Goal: Information Seeking & Learning: Find specific fact

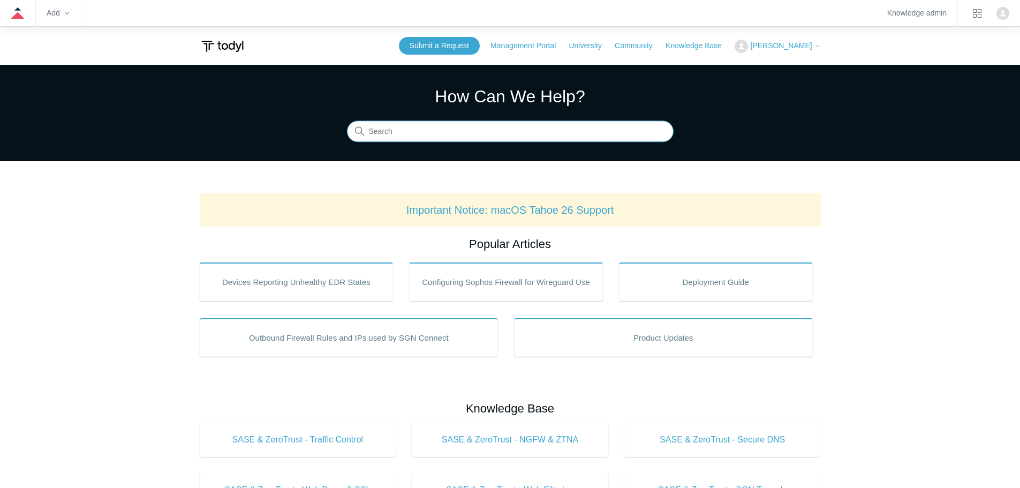
click at [452, 125] on input "Search" at bounding box center [510, 131] width 327 height 21
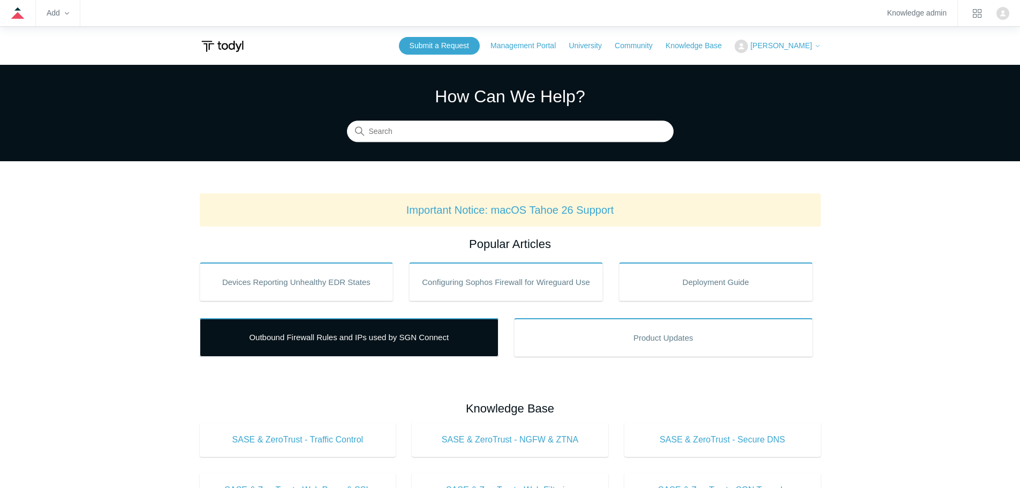
click at [357, 348] on link "Outbound Firewall Rules and IPs used by SGN Connect" at bounding box center [349, 337] width 299 height 39
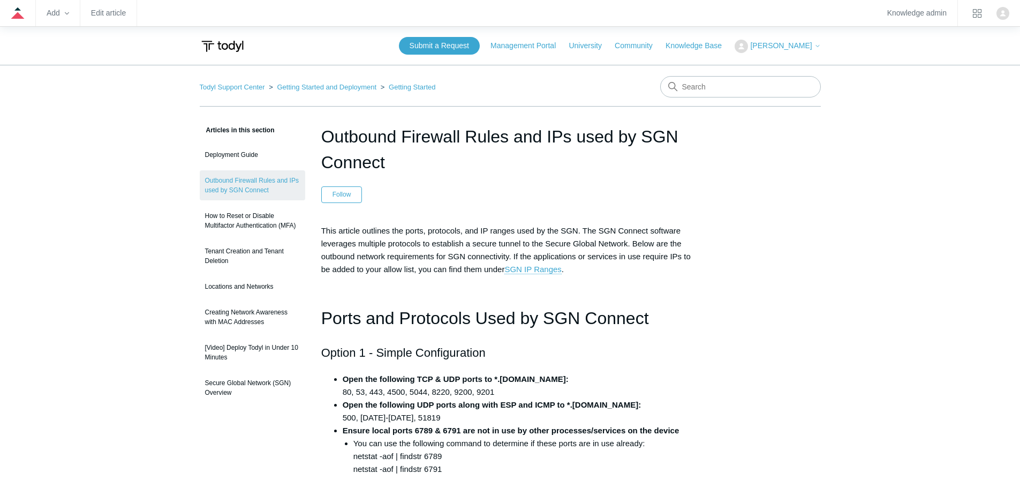
drag, startPoint x: 819, startPoint y: 177, endPoint x: 803, endPoint y: 134, distance: 46.3
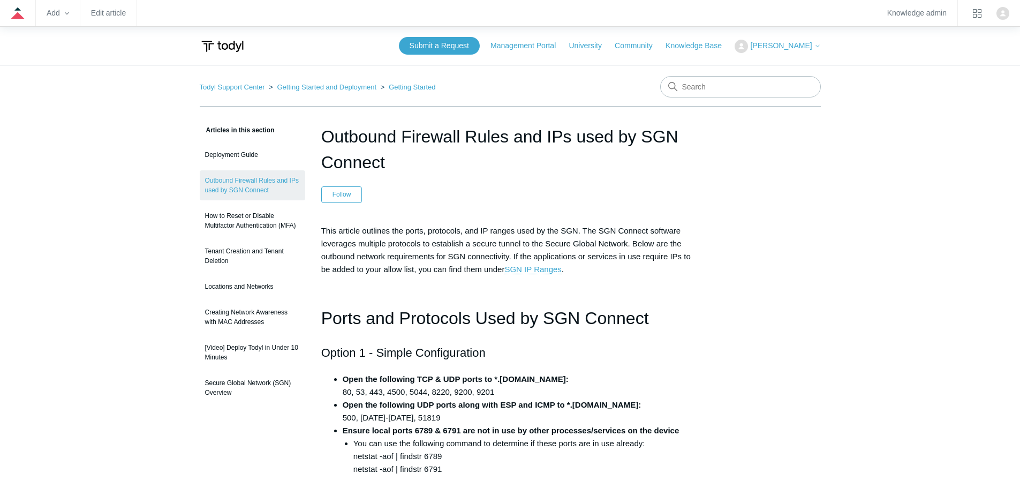
click at [829, 9] on zd-hc-navbar "Add Edit article Knowledge admin" at bounding box center [510, 13] width 1020 height 27
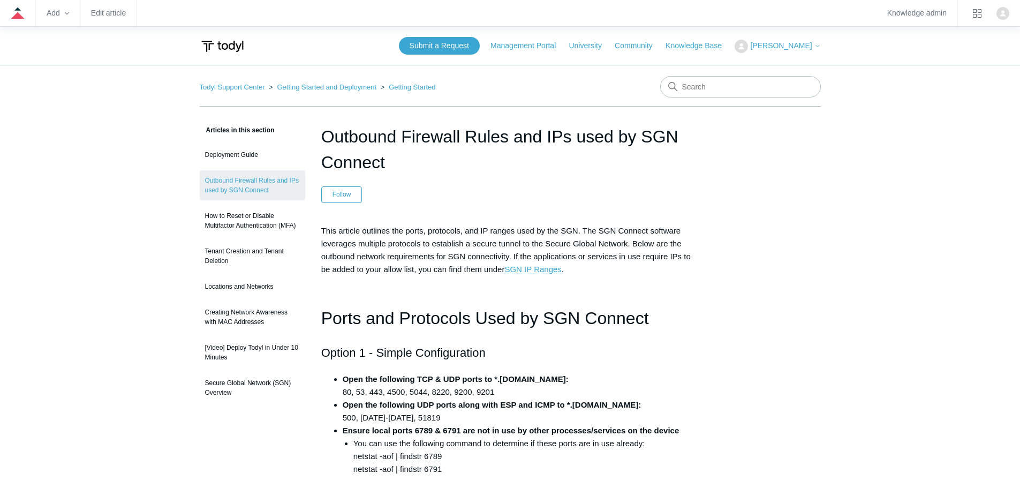
drag, startPoint x: 817, startPoint y: 170, endPoint x: 812, endPoint y: 83, distance: 87.4
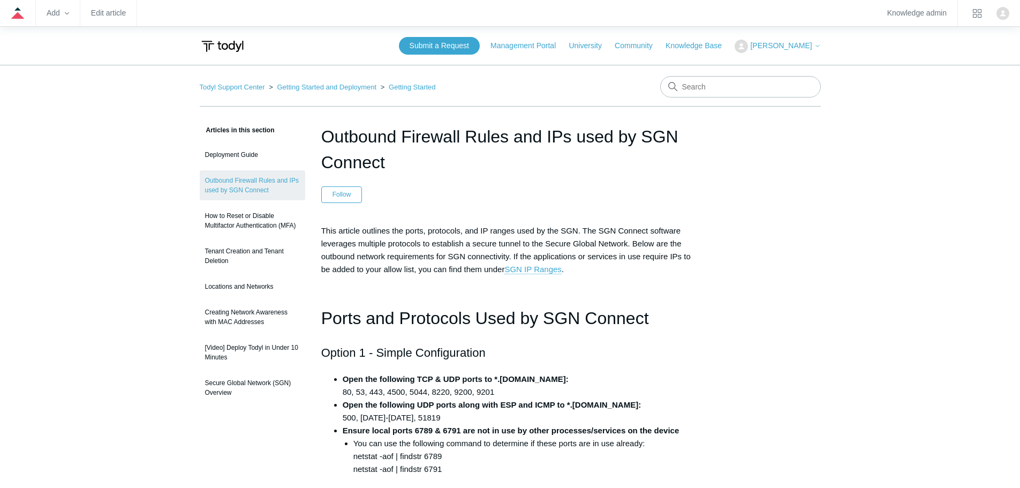
click at [726, 87] on input "Search" at bounding box center [740, 86] width 161 height 21
type input "dns checklist"
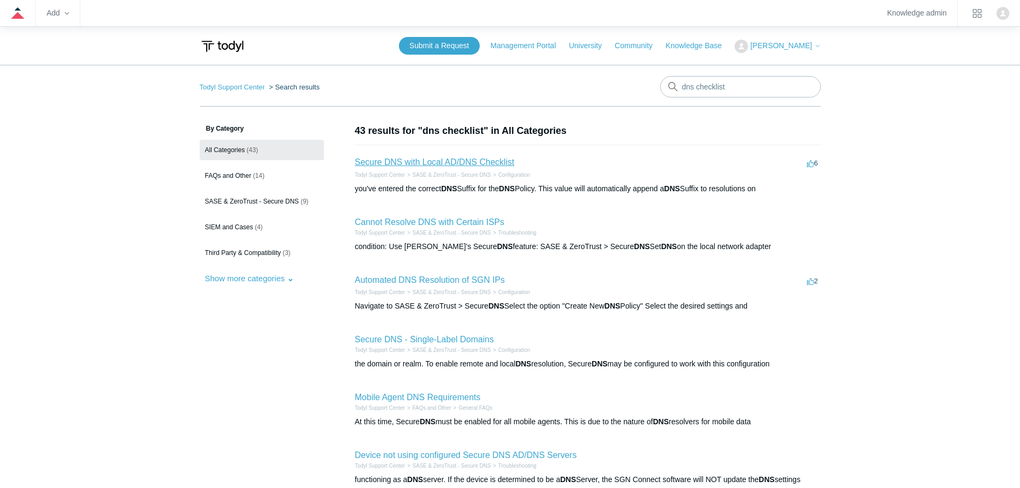
click at [442, 167] on link "Secure DNS with Local AD/DNS Checklist" at bounding box center [435, 161] width 160 height 9
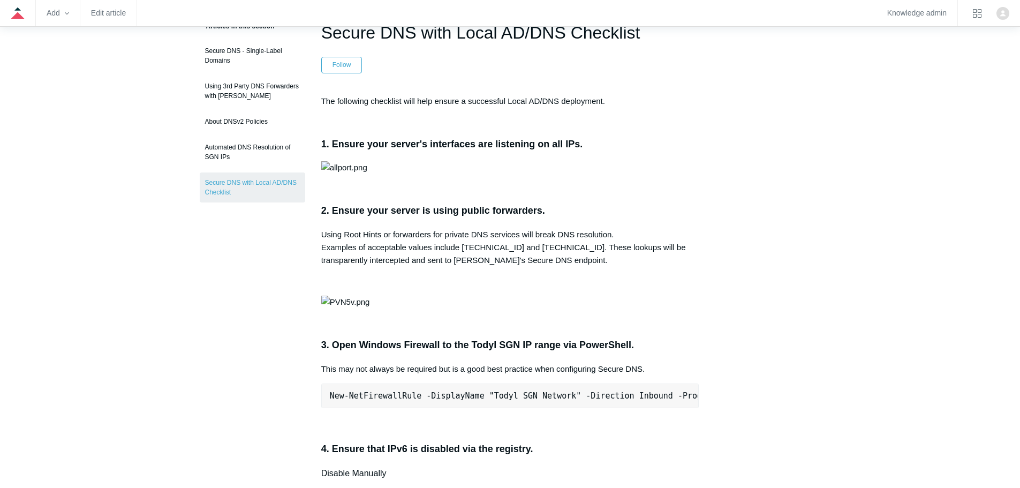
scroll to position [161, 0]
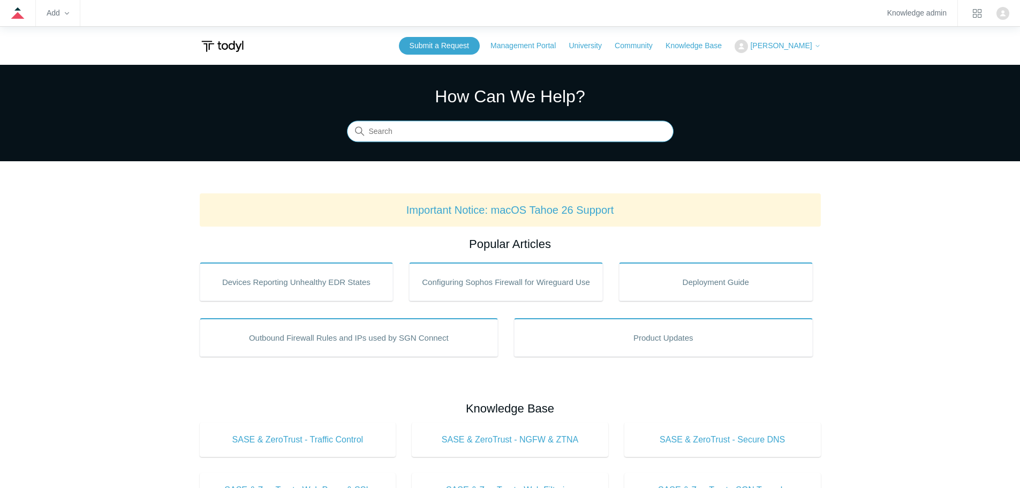
click at [435, 132] on input "Search" at bounding box center [510, 131] width 327 height 21
click at [534, 135] on input "firewall" at bounding box center [510, 131] width 327 height 21
type input "f"
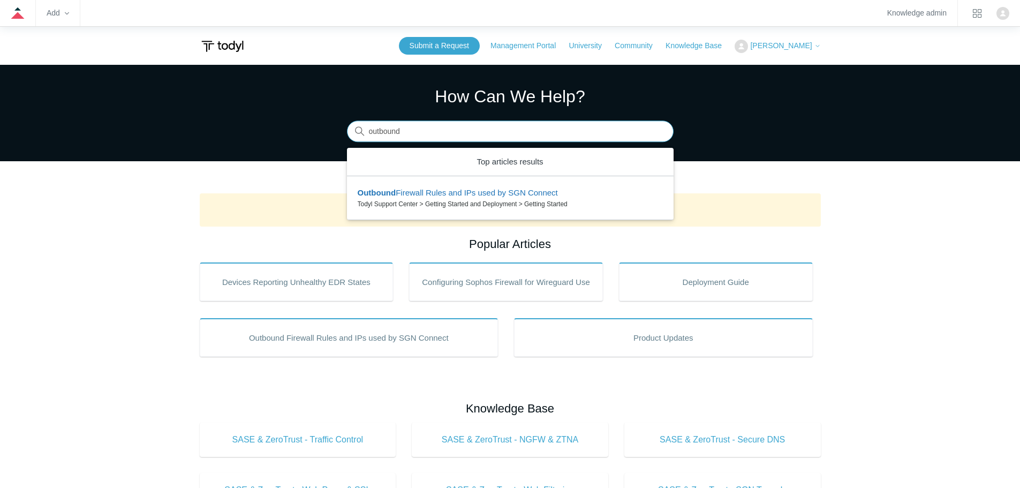
type input "outbound"
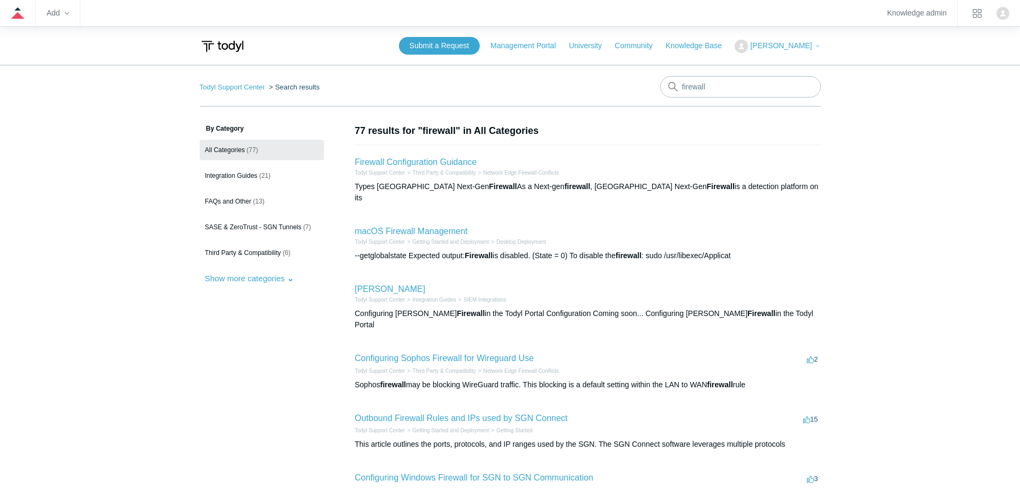
click at [867, 137] on main "Todyl Support Center Search results firewall By Category All Categories (77) In…" at bounding box center [510, 429] width 1020 height 729
drag, startPoint x: 928, startPoint y: 159, endPoint x: 928, endPoint y: 12, distance: 146.7
click at [928, 157] on main "Todyl Support Center Search results firewall By Category All Categories (77) In…" at bounding box center [510, 429] width 1020 height 729
click at [919, 151] on main "Todyl Support Center Search results firewall By Category All Categories (77) In…" at bounding box center [510, 429] width 1020 height 729
drag, startPoint x: 730, startPoint y: 84, endPoint x: 655, endPoint y: 89, distance: 75.1
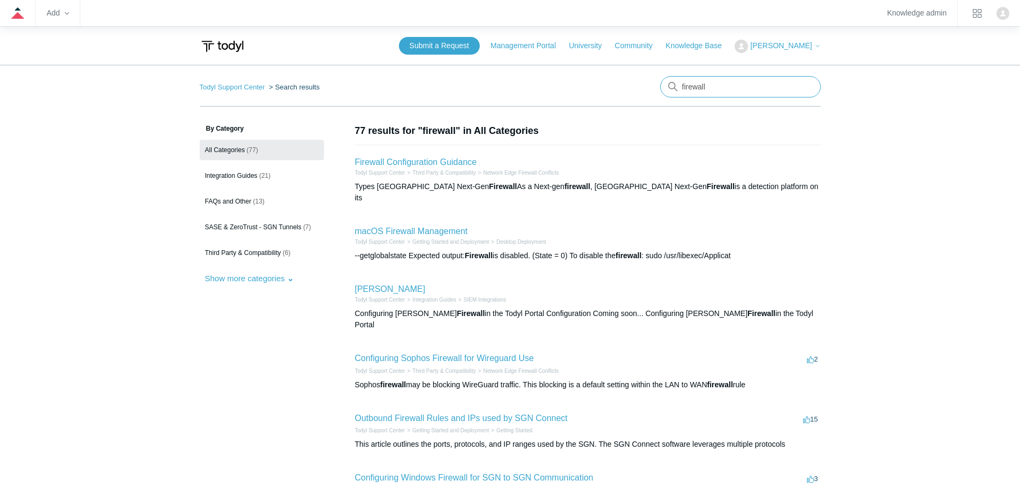
click at [655, 89] on nav "Todyl Support Center Search results firewall" at bounding box center [510, 91] width 621 height 31
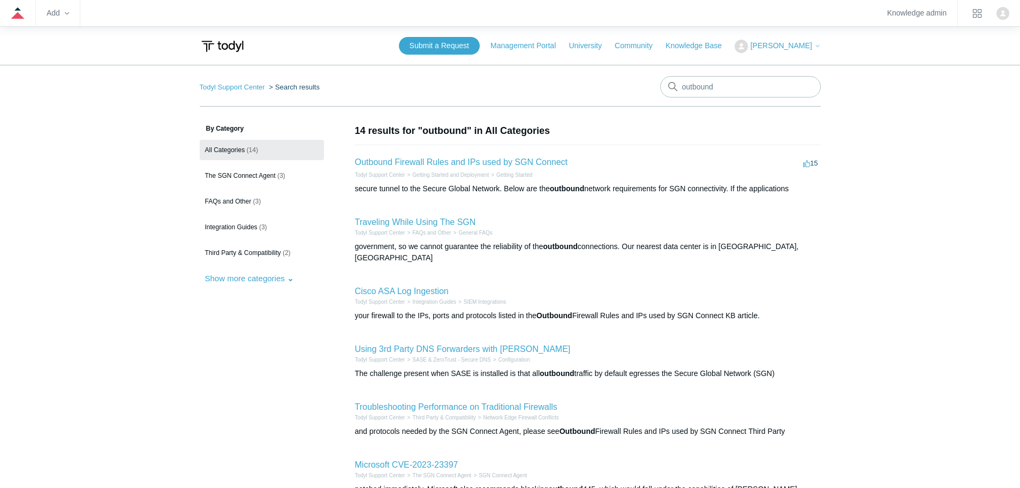
click at [887, 125] on main "Todyl Support Center Search results outbound By Category All Categories (14) Th…" at bounding box center [510, 425] width 1020 height 720
click at [476, 163] on link "Outbound Firewall Rules and IPs used by SGN Connect" at bounding box center [461, 161] width 213 height 9
